Goal: Find specific page/section: Find specific page/section

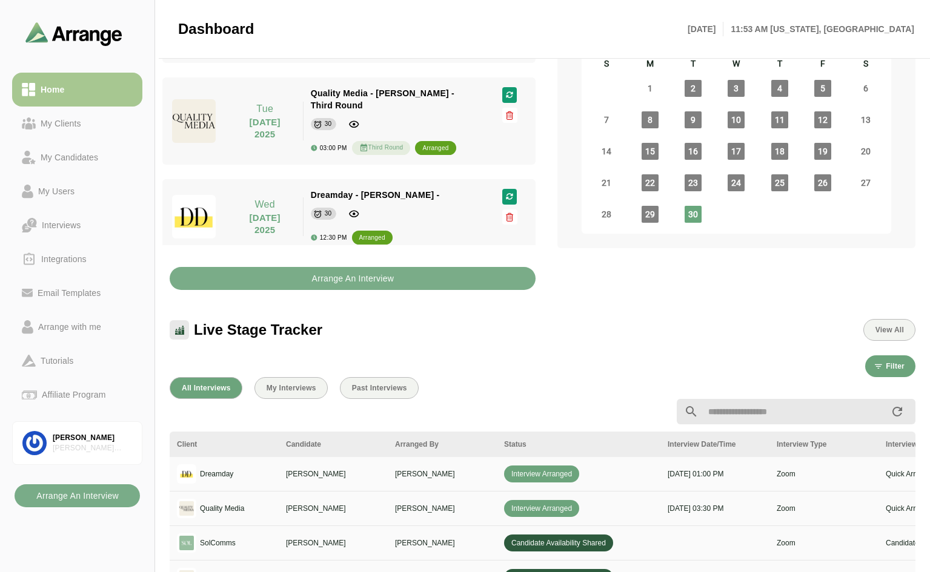
click at [625, 304] on div "Live Stage Tracker View All" at bounding box center [542, 322] width 760 height 51
